Goal: Task Accomplishment & Management: Use online tool/utility

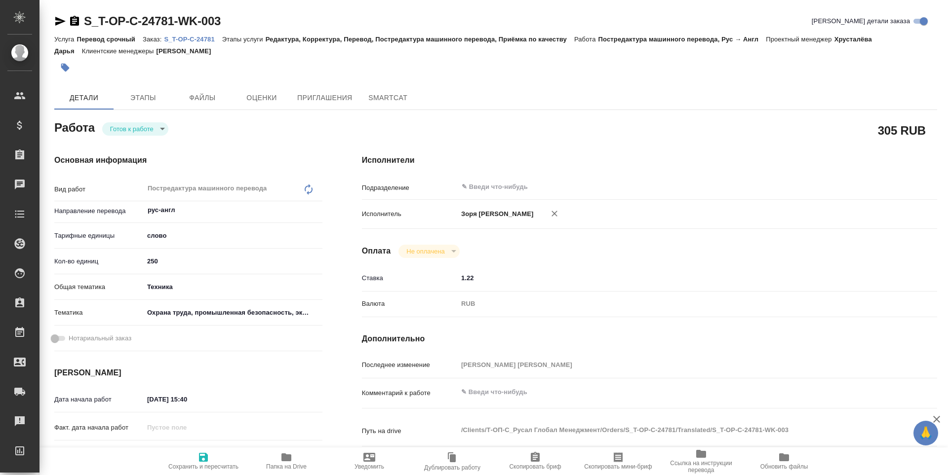
type textarea "x"
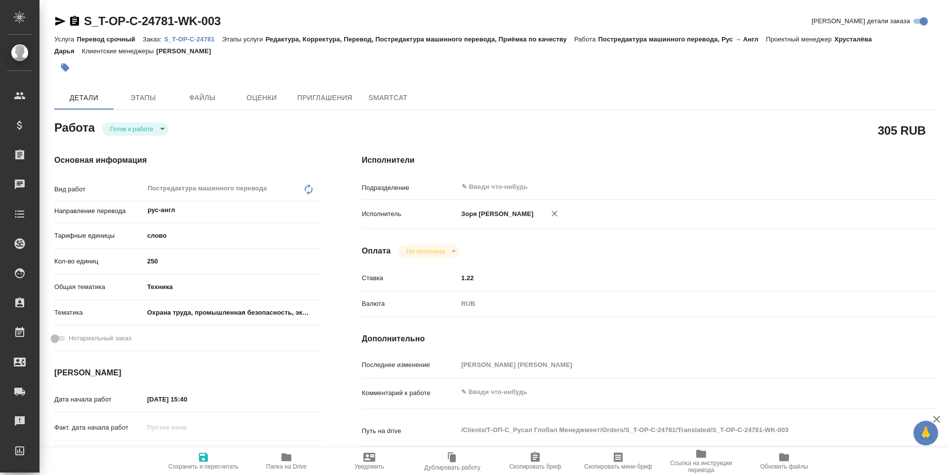
type textarea "x"
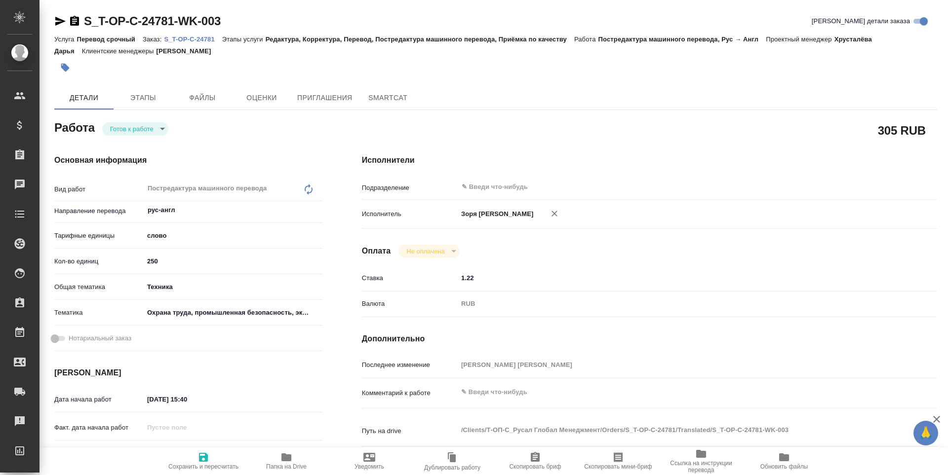
type textarea "x"
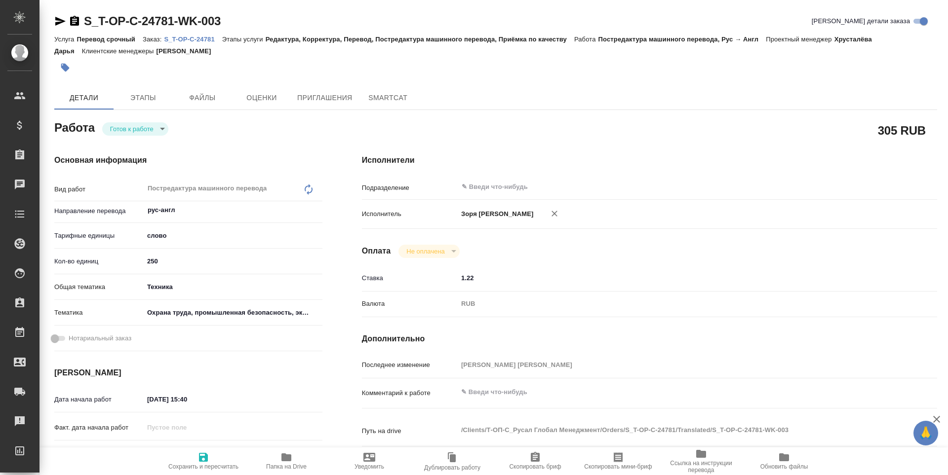
type textarea "x"
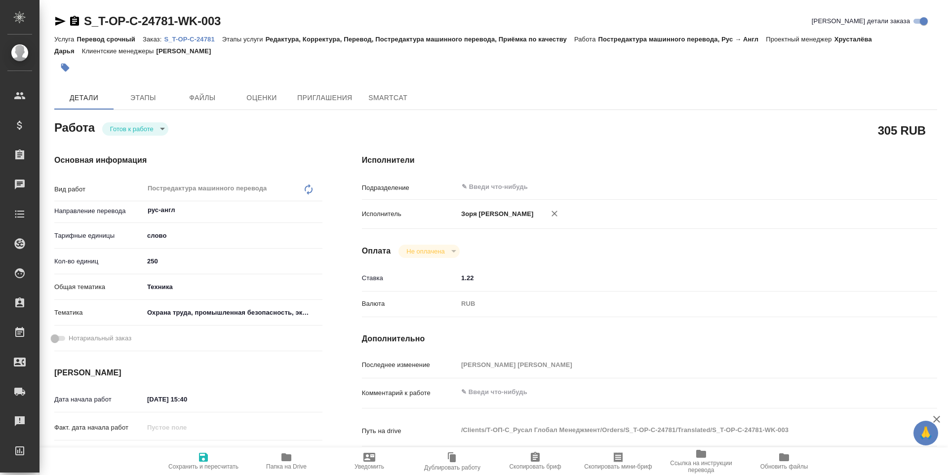
type textarea "x"
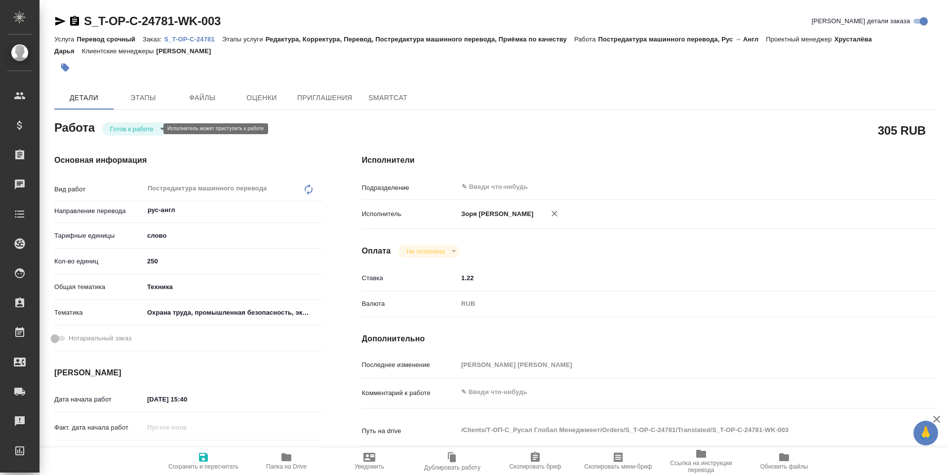
click at [133, 125] on body "🙏 .cls-1 fill:#fff; AWATERA Zoria Tatiana Клиенты Спецификации Заказы Чаты Todo…" at bounding box center [474, 237] width 948 height 475
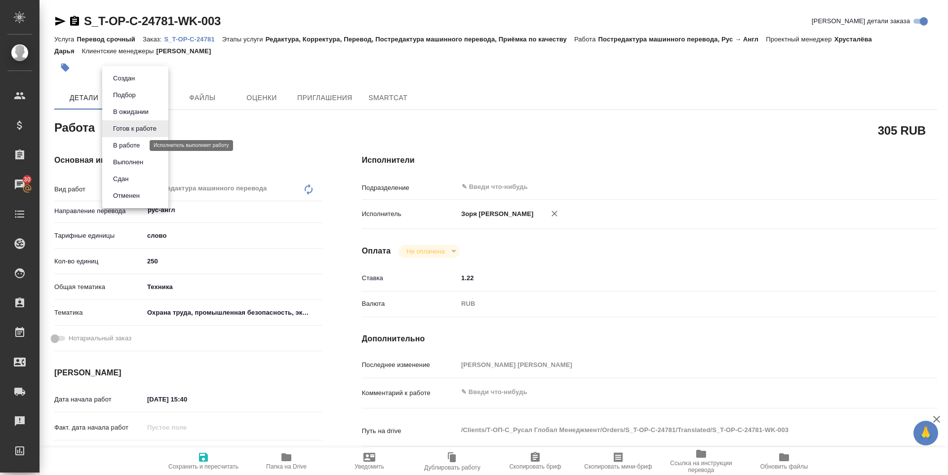
click at [131, 145] on button "В работе" at bounding box center [126, 145] width 33 height 11
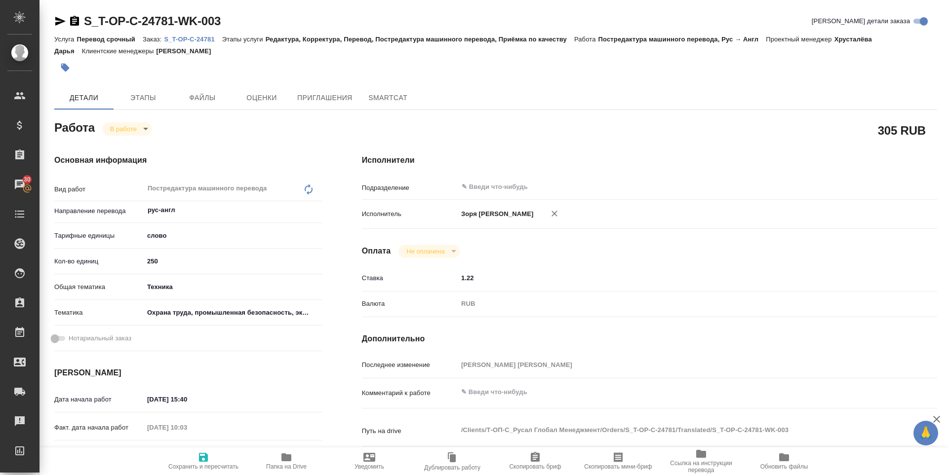
type textarea "x"
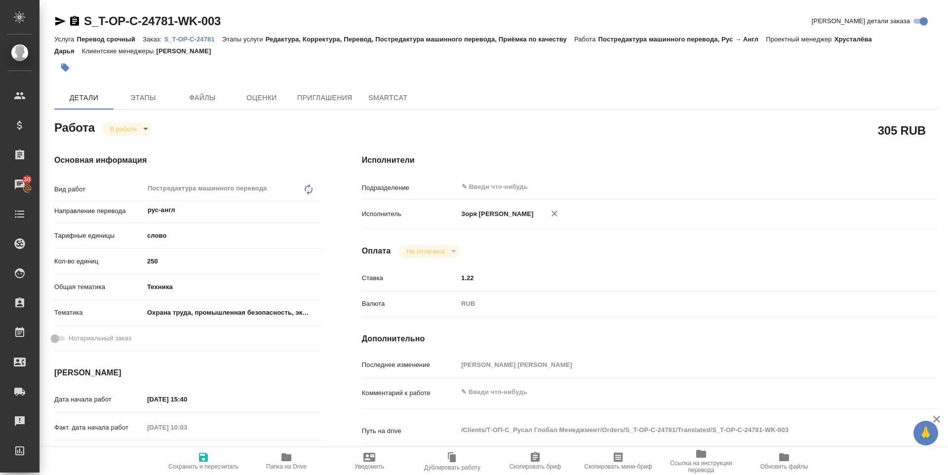
type textarea "x"
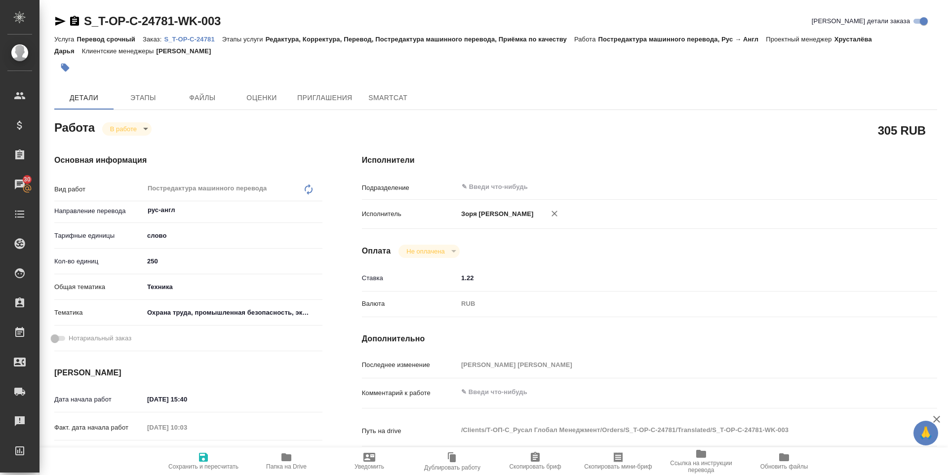
type textarea "x"
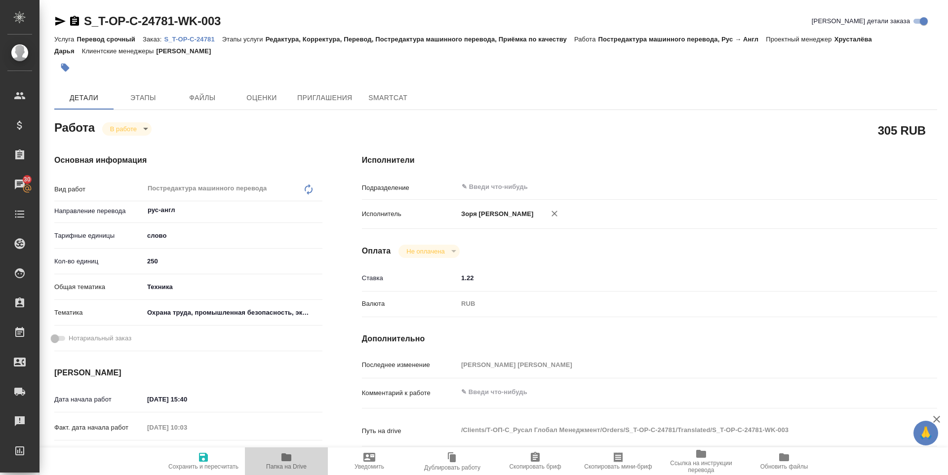
click at [285, 464] on span "Папка на Drive" at bounding box center [286, 467] width 40 height 7
type textarea "x"
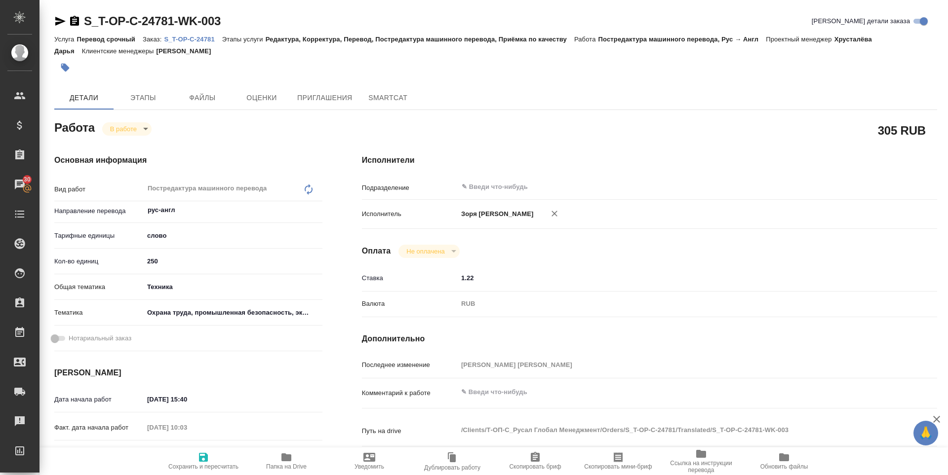
type textarea "x"
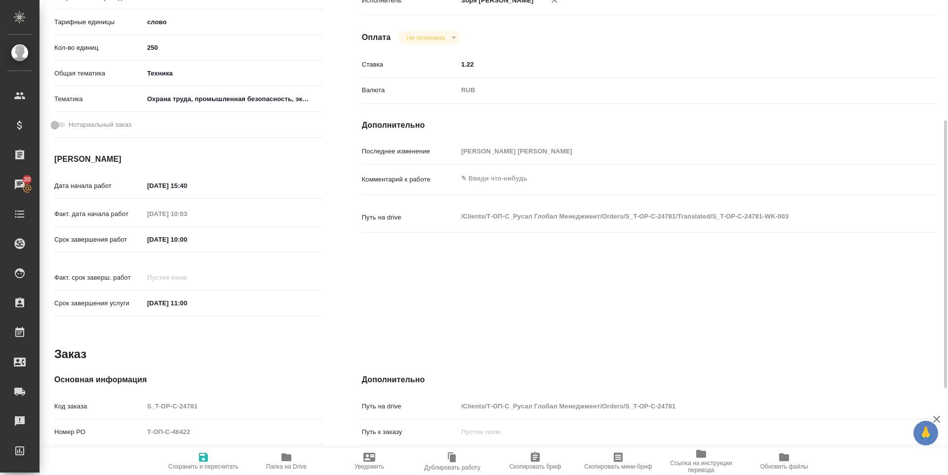
scroll to position [367, 0]
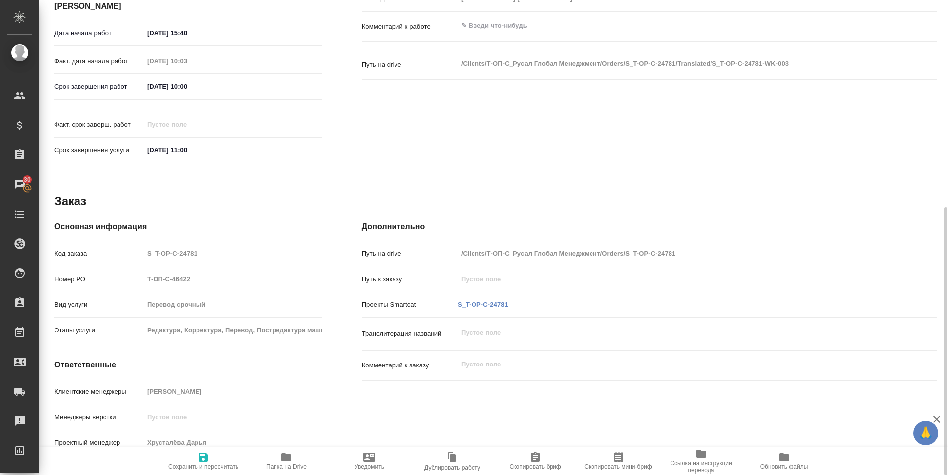
click at [459, 301] on link "S_T-OP-C-24781" at bounding box center [483, 304] width 50 height 7
click at [289, 460] on icon "button" at bounding box center [286, 458] width 10 height 8
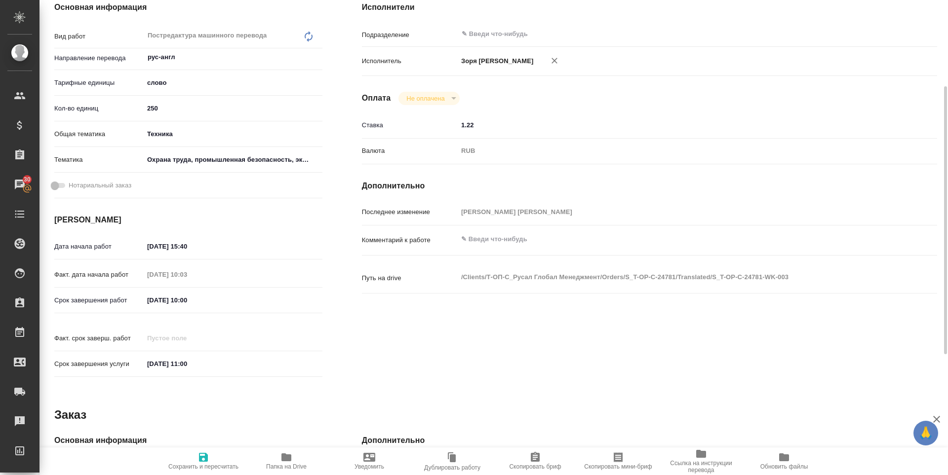
scroll to position [0, 0]
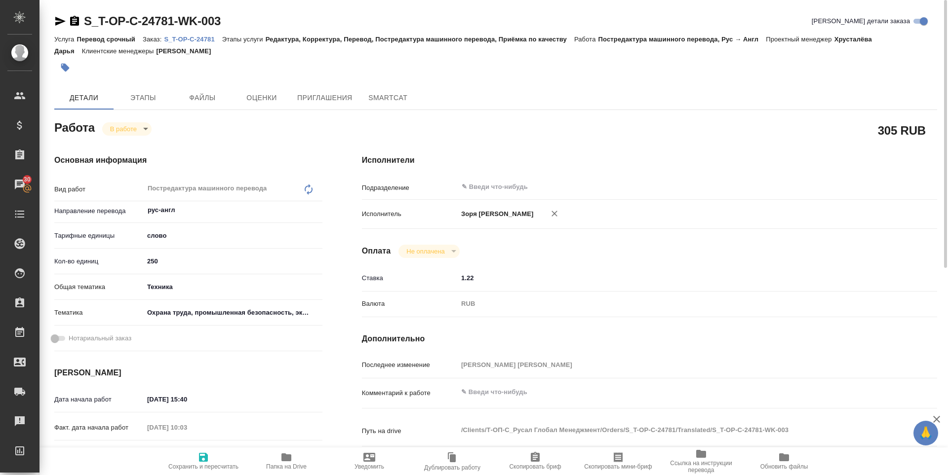
click at [59, 22] on icon "button" at bounding box center [60, 21] width 10 height 9
type textarea "x"
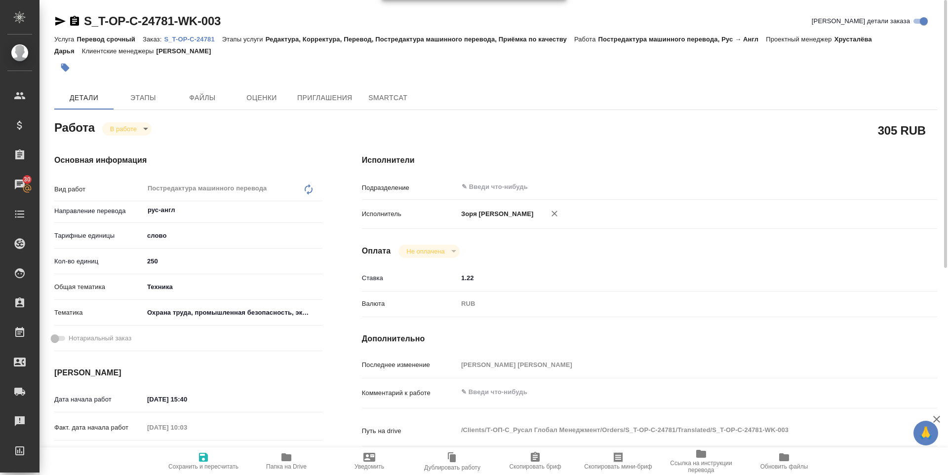
type textarea "x"
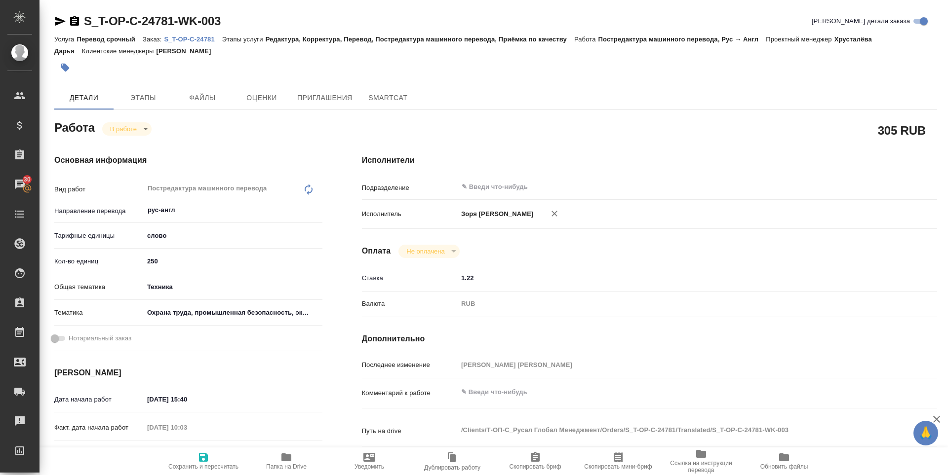
type textarea "x"
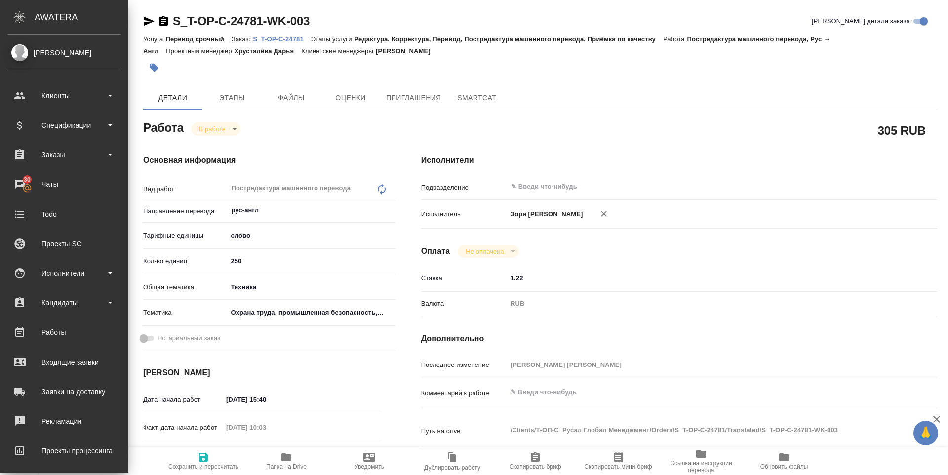
type textarea "x"
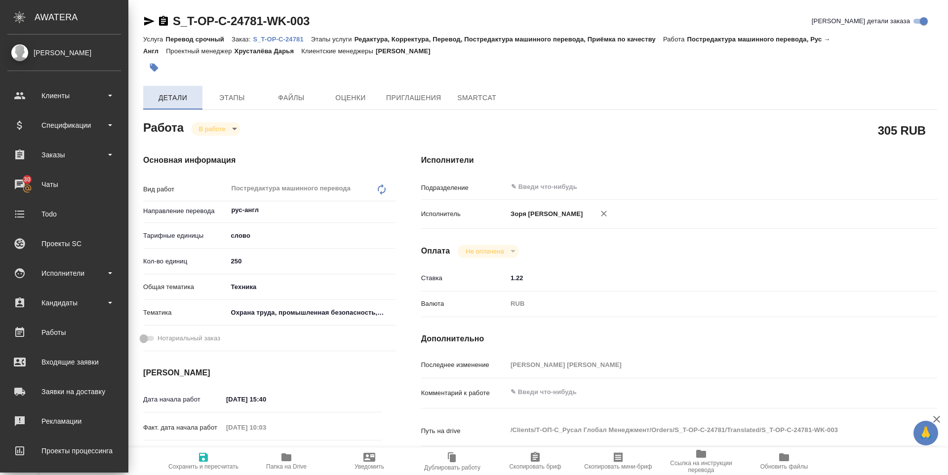
type textarea "x"
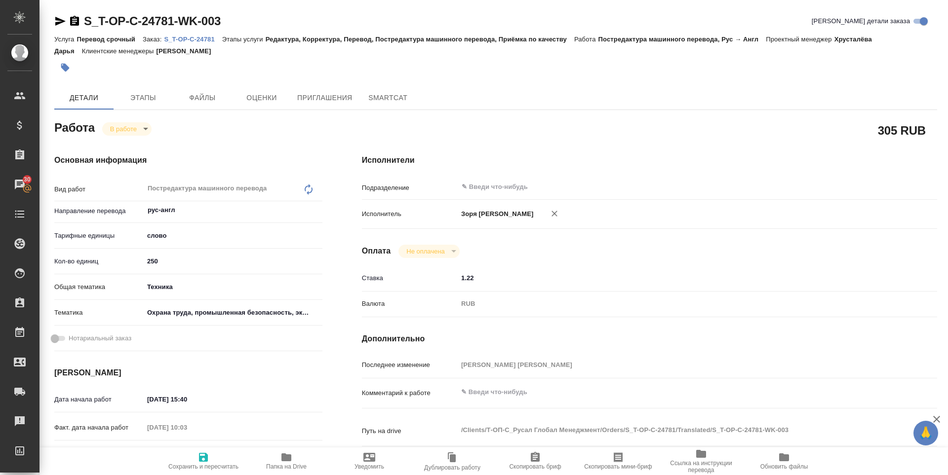
click at [145, 128] on body "🙏 .cls-1 fill:#fff; AWATERA Zoria Tatiana Клиенты Спецификации Заказы 30 Чаты T…" at bounding box center [474, 237] width 948 height 475
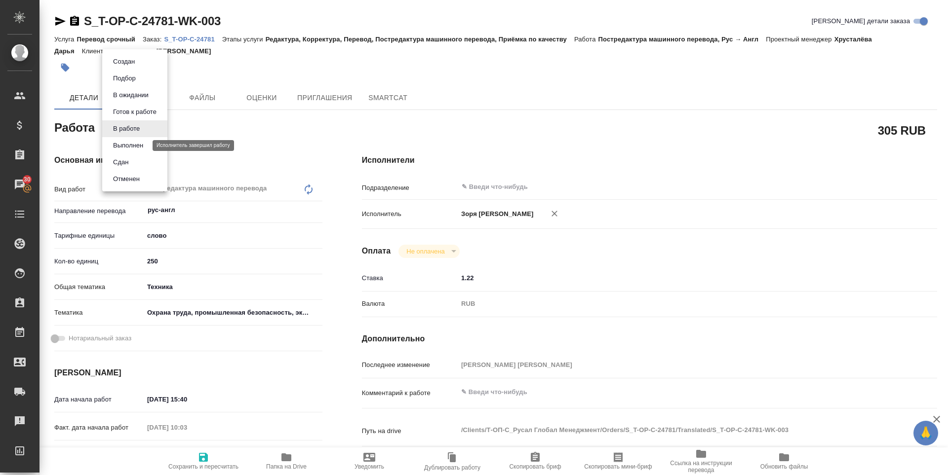
click at [144, 143] on button "Выполнен" at bounding box center [128, 145] width 36 height 11
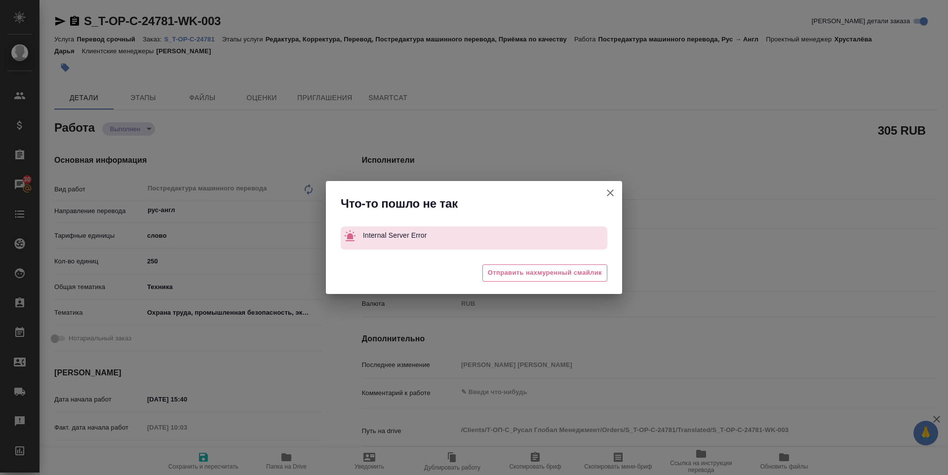
type textarea "x"
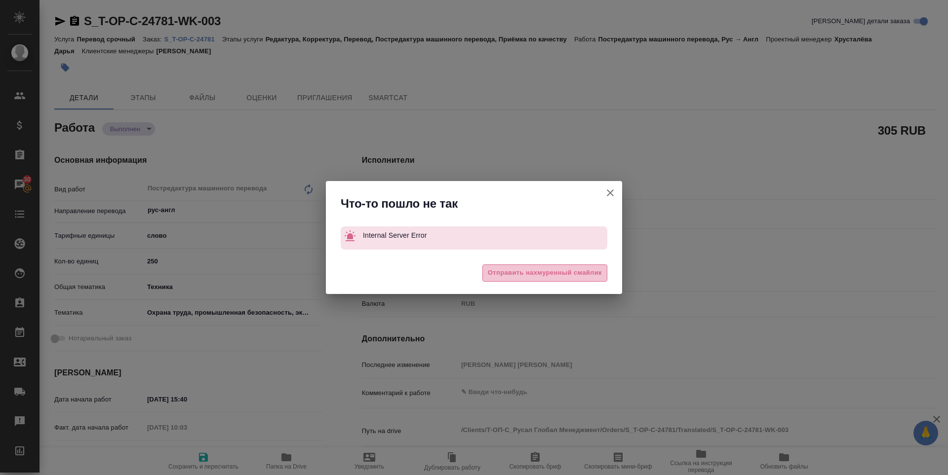
click at [491, 275] on span "Отправить нахмуренный смайлик" at bounding box center [545, 273] width 114 height 11
type textarea "x"
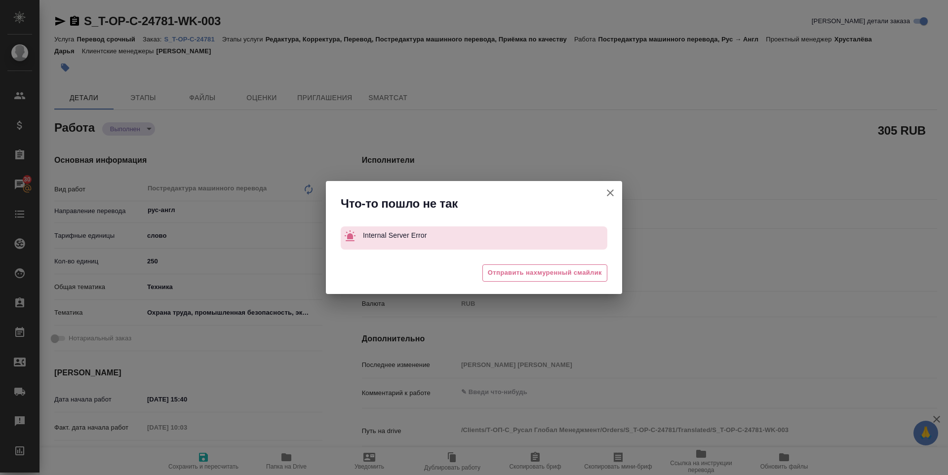
type textarea "x"
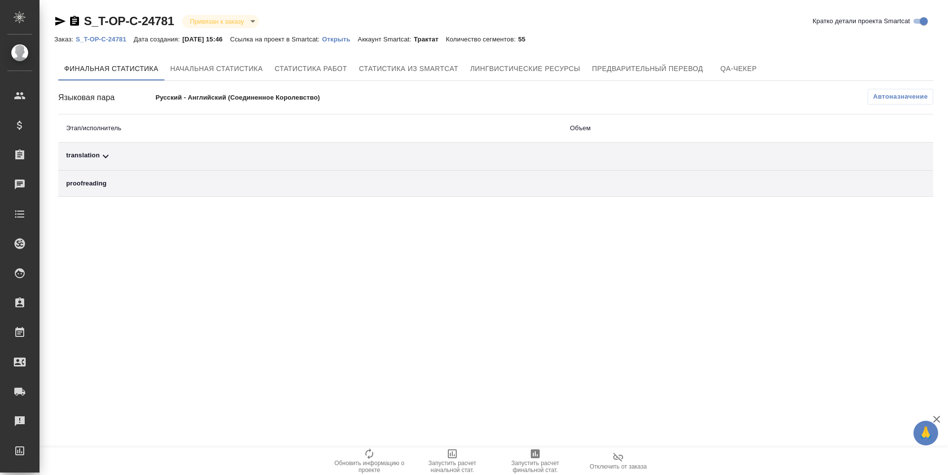
click at [548, 462] on span "Запустить расчет финальной стат." at bounding box center [535, 467] width 71 height 14
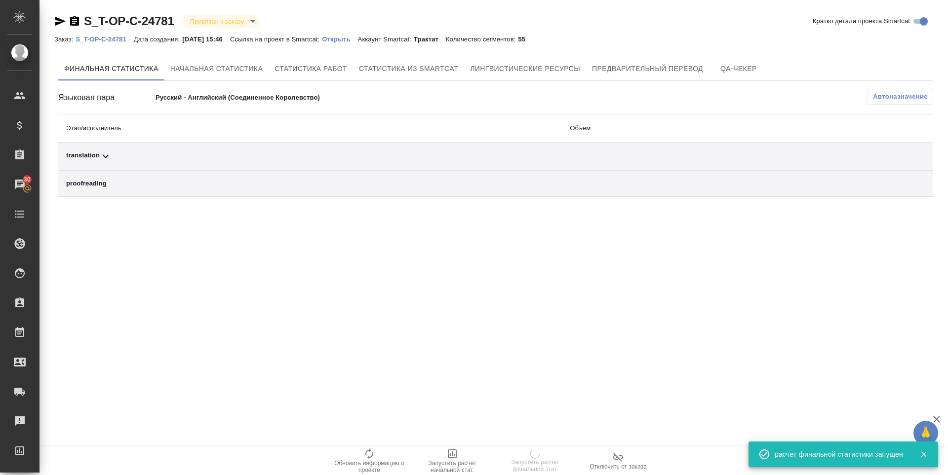
click at [93, 157] on div "translation" at bounding box center [310, 157] width 488 height 12
click at [91, 153] on div "translation" at bounding box center [310, 157] width 488 height 12
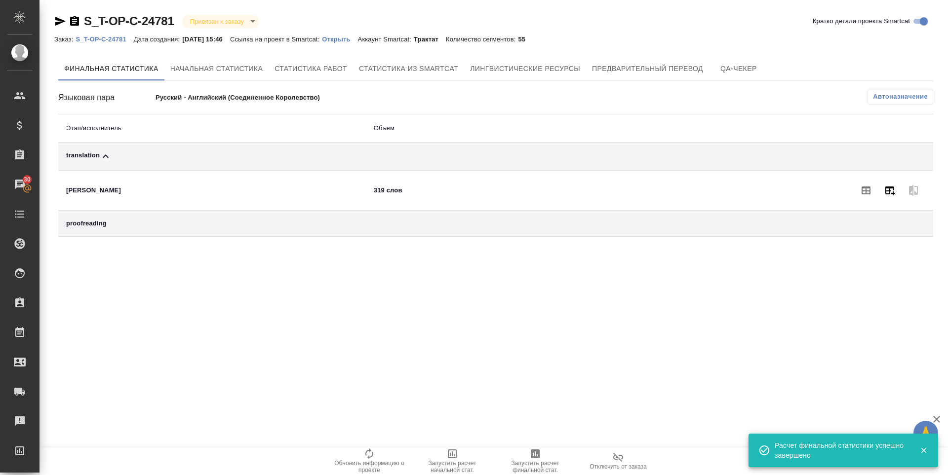
click at [890, 187] on icon "button" at bounding box center [890, 191] width 10 height 9
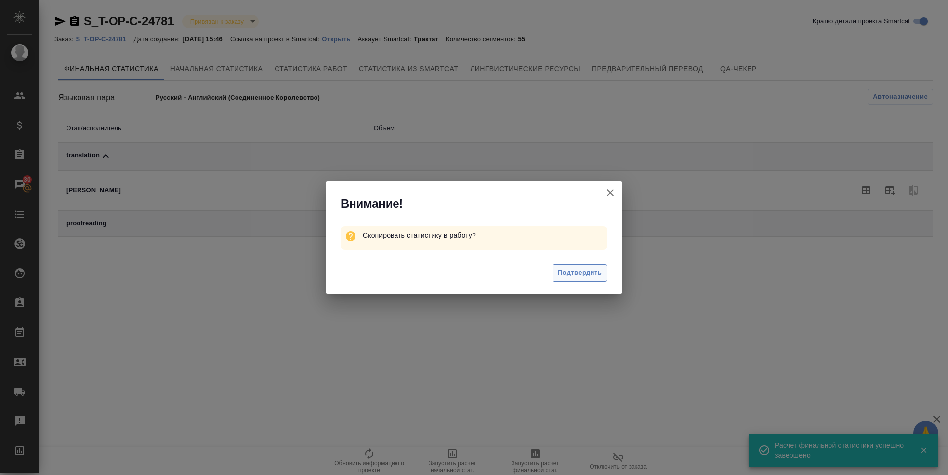
click at [587, 277] on span "Подтвердить" at bounding box center [580, 273] width 44 height 11
